Goal: Task Accomplishment & Management: Manage account settings

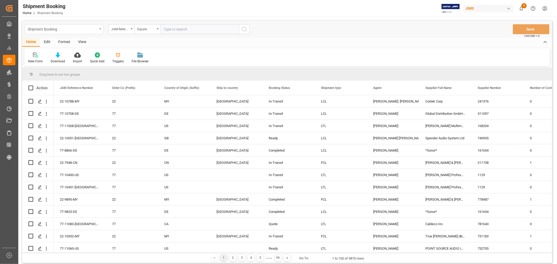
click at [96, 29] on div "Shipment Booking" at bounding box center [63, 29] width 70 height 7
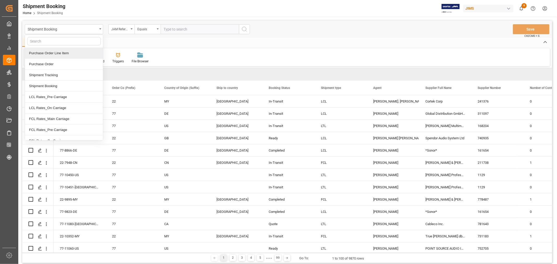
click at [73, 55] on div "Purchase Order Line Item" at bounding box center [64, 53] width 78 height 11
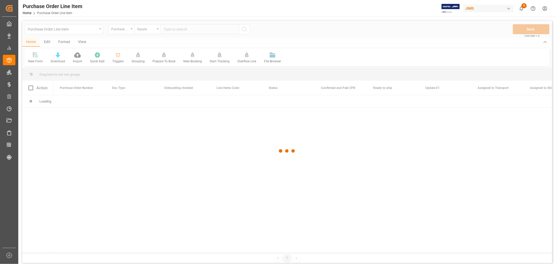
click at [175, 30] on div at bounding box center [287, 151] width 530 height 261
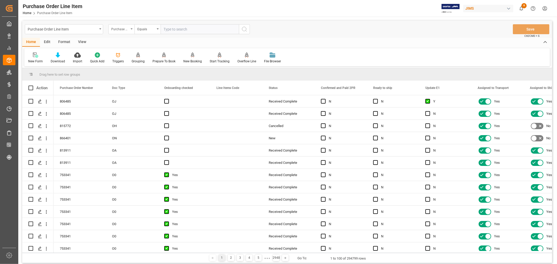
click at [120, 32] on div "Purchase Order Number" at bounding box center [121, 29] width 26 height 10
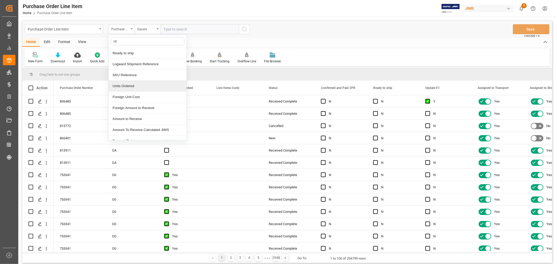
type input "ref"
click at [143, 88] on div "Reference 2 Vendor" at bounding box center [148, 86] width 78 height 11
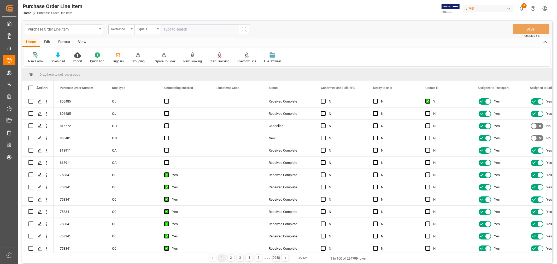
click at [173, 31] on input "text" at bounding box center [200, 29] width 78 height 10
type input "77-11031-cn"
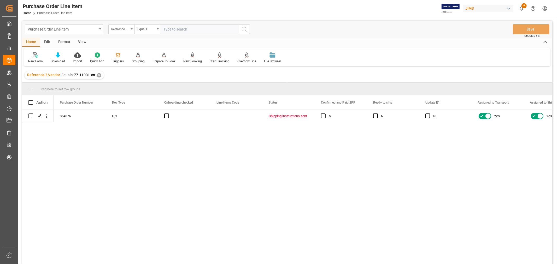
click at [80, 42] on div "View" at bounding box center [82, 42] width 16 height 9
click at [34, 63] on div "Default" at bounding box center [33, 61] width 10 height 5
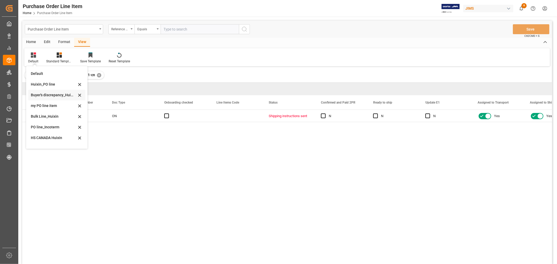
click at [56, 96] on div "Buyer's discrepancy_Huixin" at bounding box center [54, 94] width 46 height 5
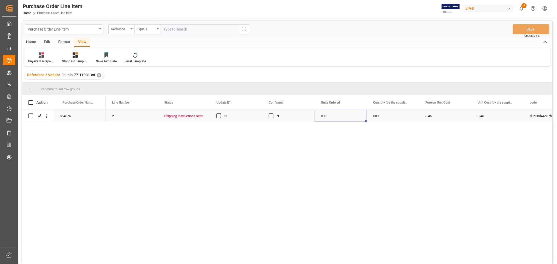
click at [320, 116] on div "800" at bounding box center [341, 116] width 52 height 12
click at [379, 114] on div "680" at bounding box center [393, 116] width 52 height 12
click at [270, 114] on span "Press SPACE to select this row." at bounding box center [271, 116] width 5 height 5
click at [273, 114] on input "Press SPACE to select this row." at bounding box center [273, 114] width 0 height 0
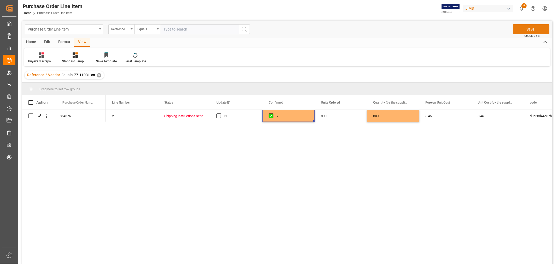
click at [518, 30] on button "Save" at bounding box center [531, 29] width 37 height 10
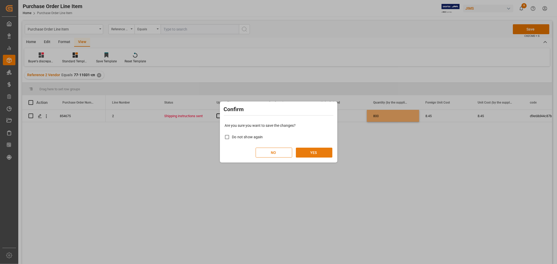
click at [309, 148] on button "YES" at bounding box center [314, 153] width 37 height 10
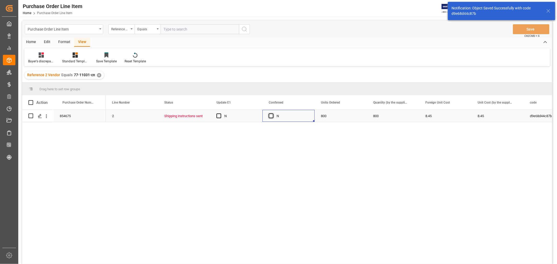
click at [270, 114] on span "Press SPACE to select this row." at bounding box center [271, 116] width 5 height 5
click at [273, 114] on input "Press SPACE to select this row." at bounding box center [273, 114] width 0 height 0
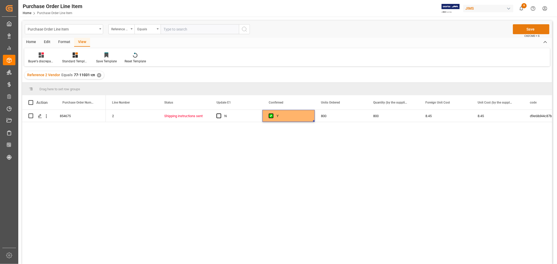
click at [524, 30] on button "Save" at bounding box center [531, 29] width 37 height 10
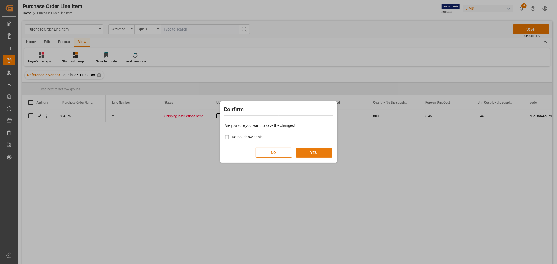
click at [312, 153] on button "YES" at bounding box center [314, 153] width 37 height 10
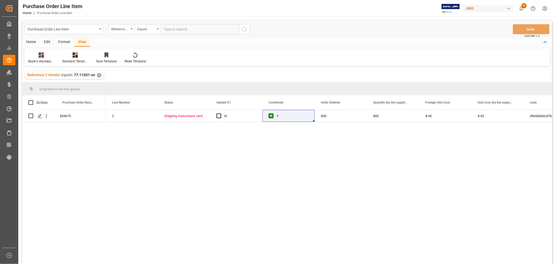
click at [42, 57] on icon at bounding box center [41, 54] width 5 height 5
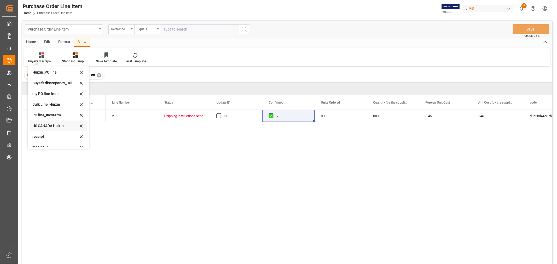
scroll to position [18, 0]
click at [55, 121] on div "HS CANADA Huixin" at bounding box center [55, 119] width 46 height 5
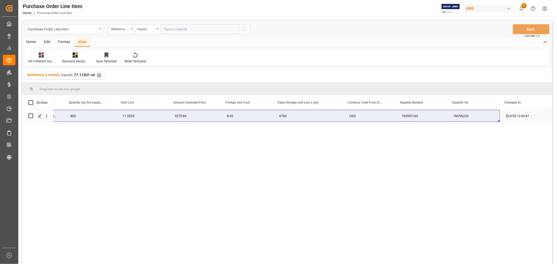
scroll to position [0, 304]
drag, startPoint x: 64, startPoint y: 116, endPoint x: 489, endPoint y: 121, distance: 424.6
click at [489, 121] on div "77-11031-CN MBACMSC000CL01A Matter Magsafe Grip Black/Clr 800 11.5923 9273.84 8…" at bounding box center [151, 116] width 801 height 12
click at [98, 74] on div "✕" at bounding box center [99, 75] width 4 height 4
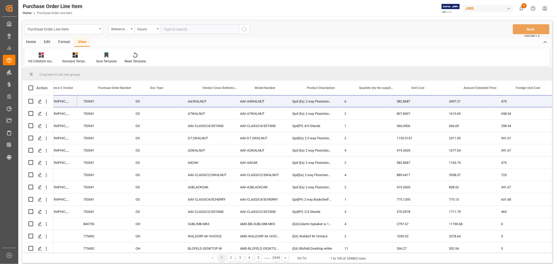
scroll to position [0, 13]
